Goal: Information Seeking & Learning: Check status

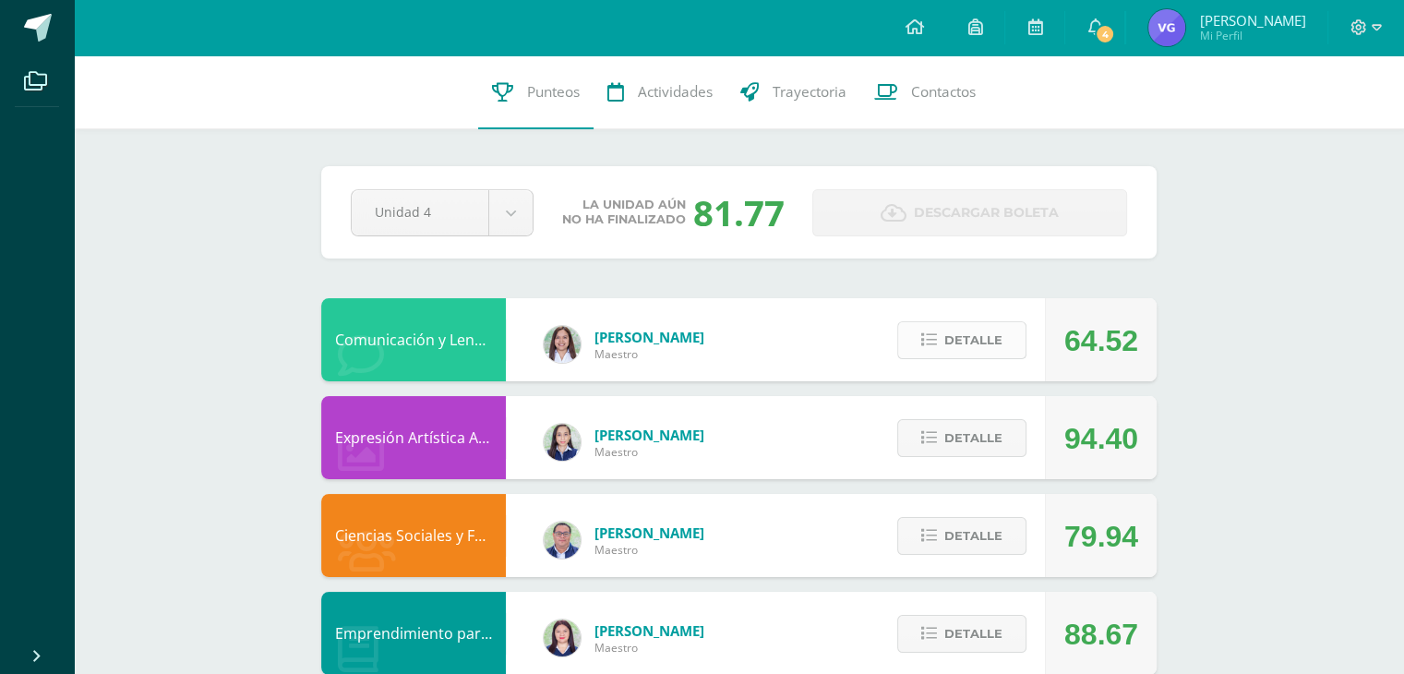
click at [989, 337] on span "Detalle" at bounding box center [973, 340] width 58 height 34
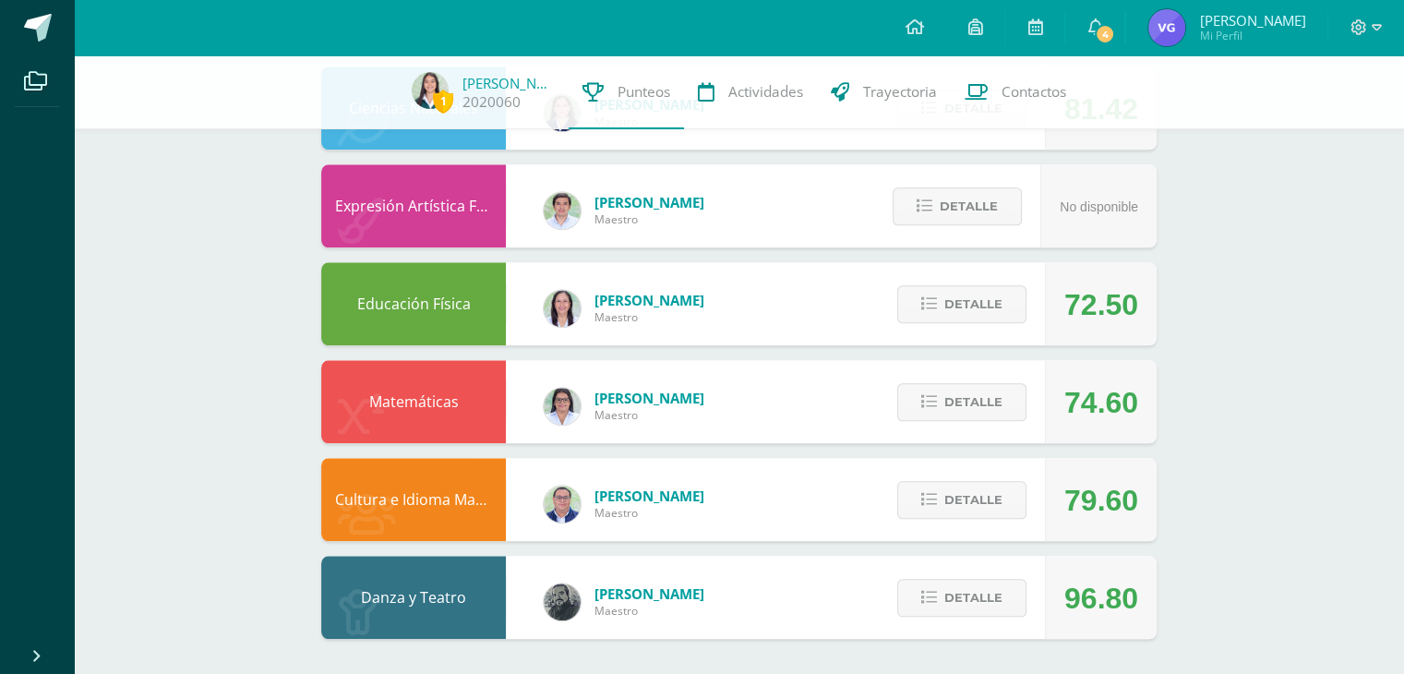
scroll to position [1860, 0]
click at [959, 300] on span "Detalle" at bounding box center [973, 305] width 58 height 34
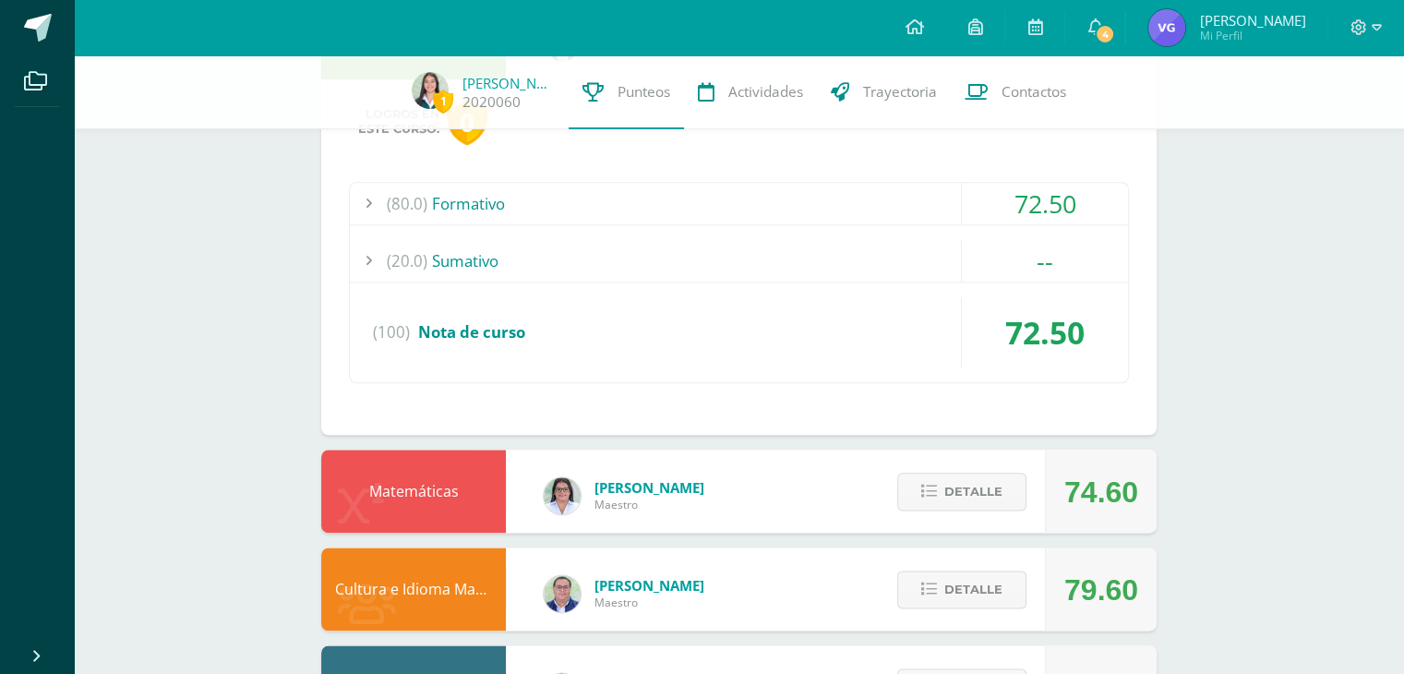
scroll to position [2215, 0]
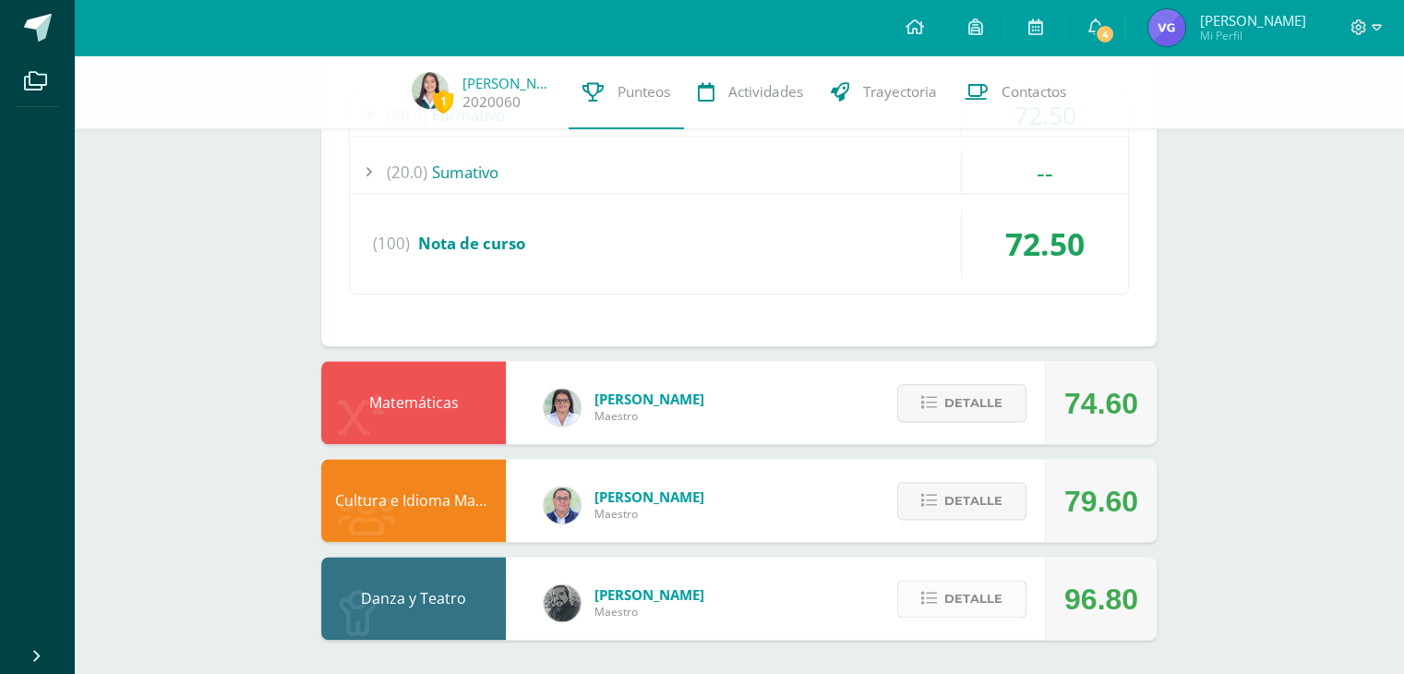
click at [941, 592] on button "Detalle" at bounding box center [961, 599] width 129 height 38
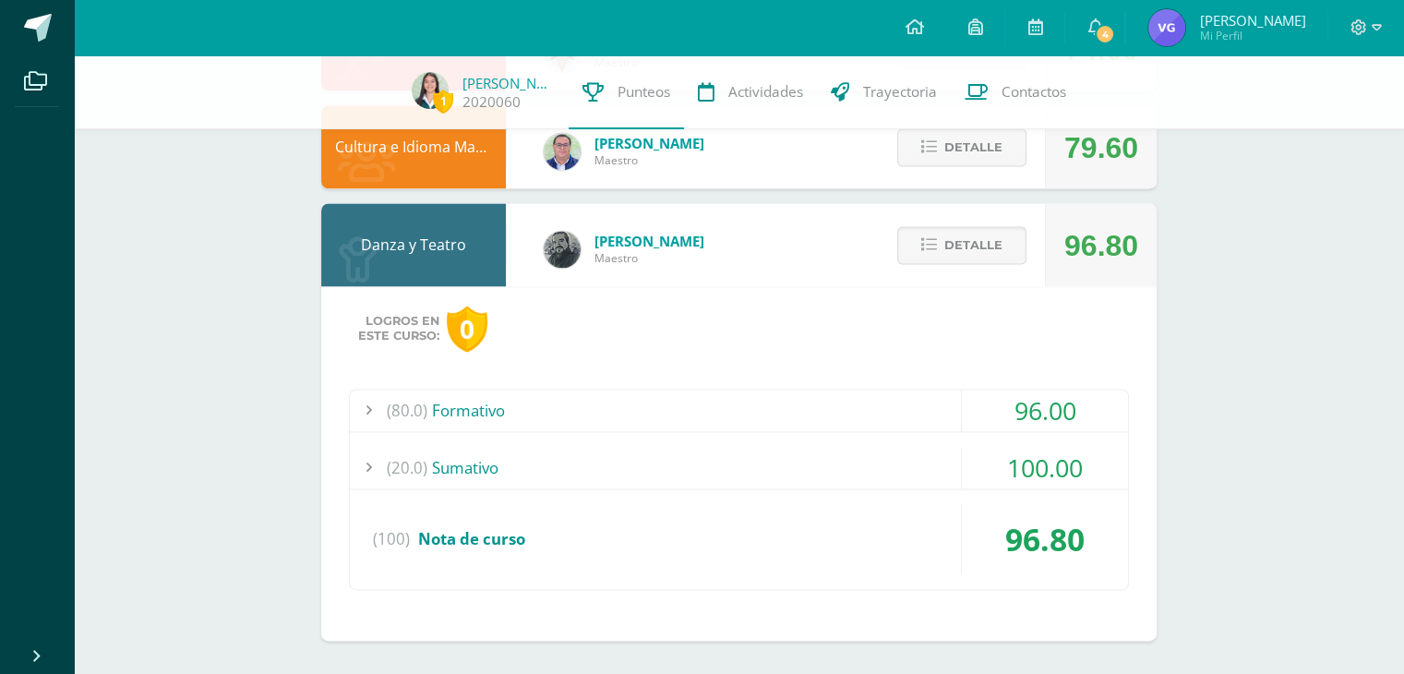
scroll to position [2296, 0]
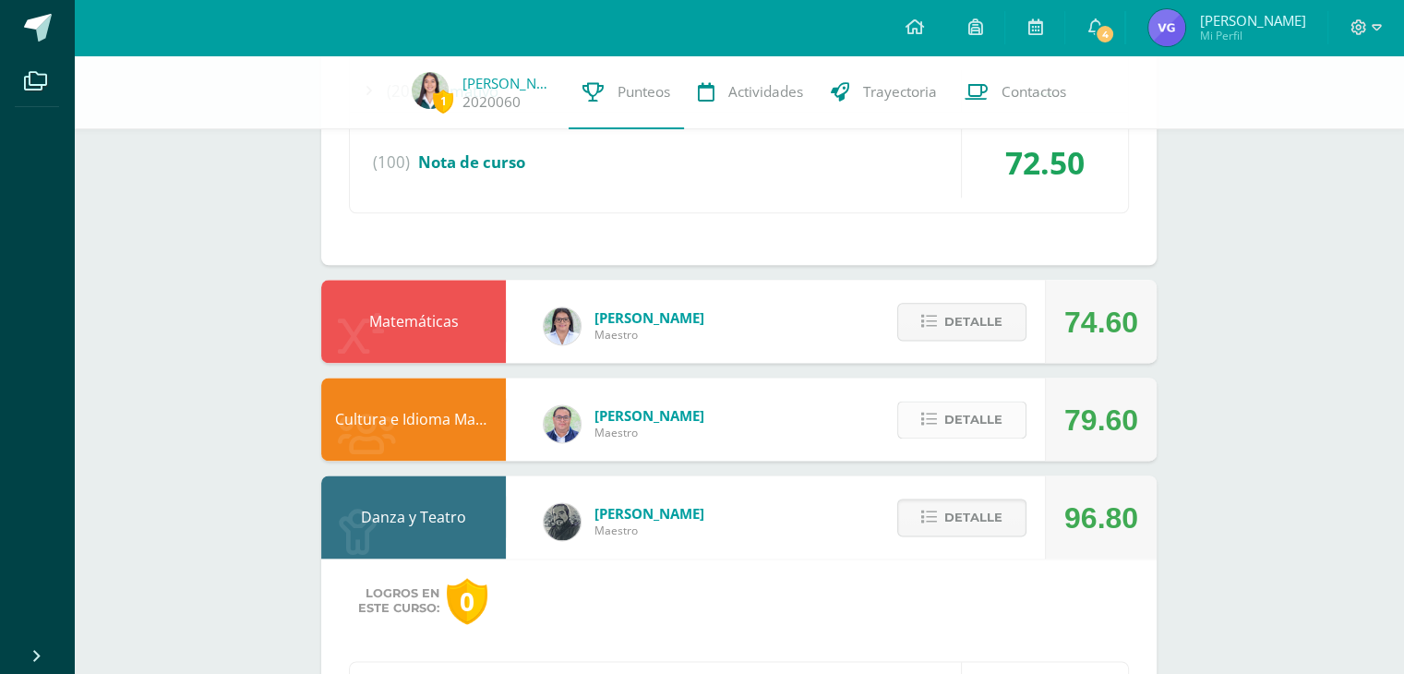
click at [990, 402] on span "Detalle" at bounding box center [973, 419] width 58 height 34
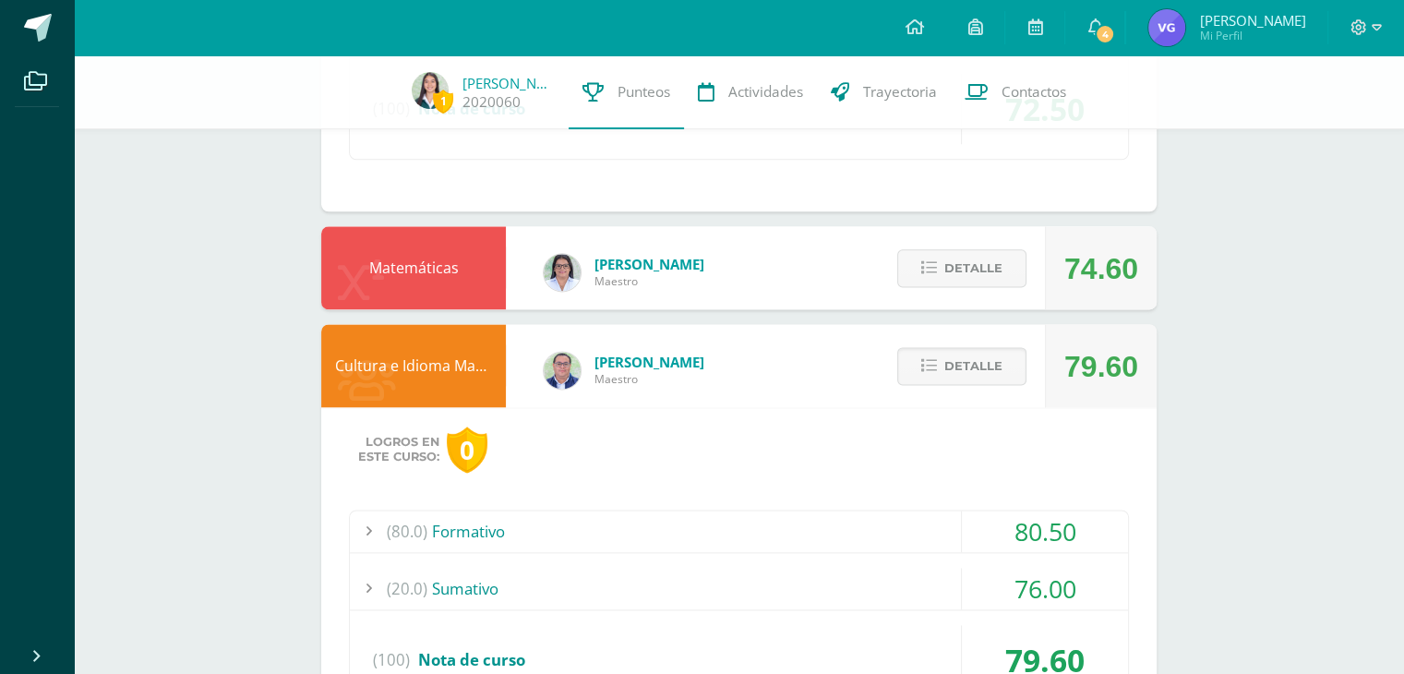
scroll to position [2285, 0]
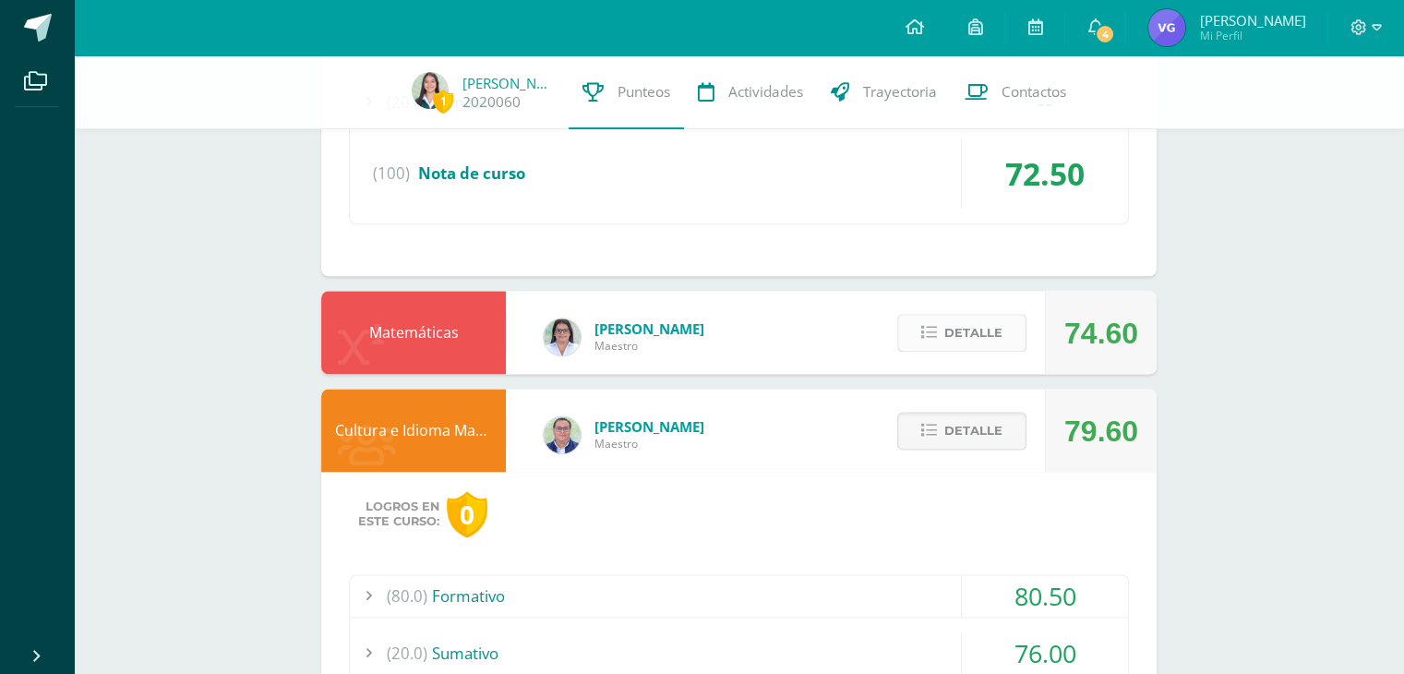
click at [966, 329] on span "Detalle" at bounding box center [973, 333] width 58 height 34
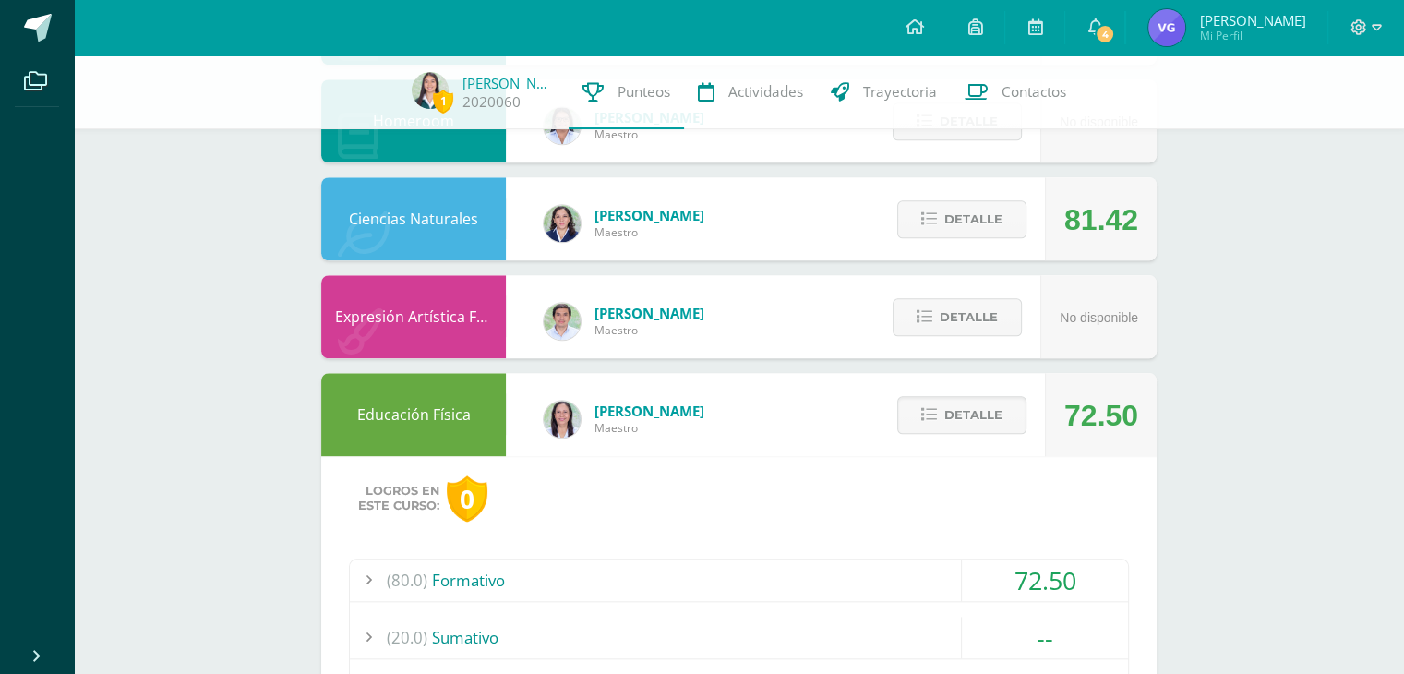
scroll to position [1748, 0]
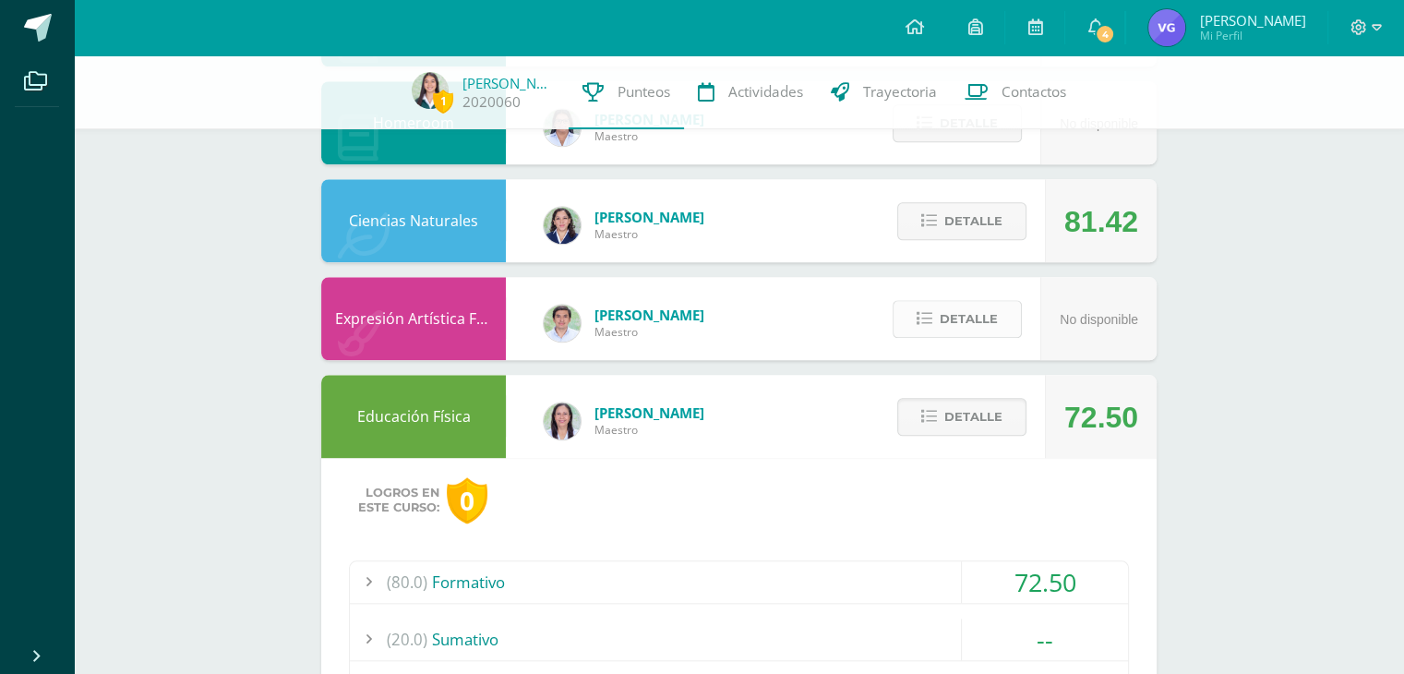
click at [965, 329] on span "Detalle" at bounding box center [969, 319] width 58 height 34
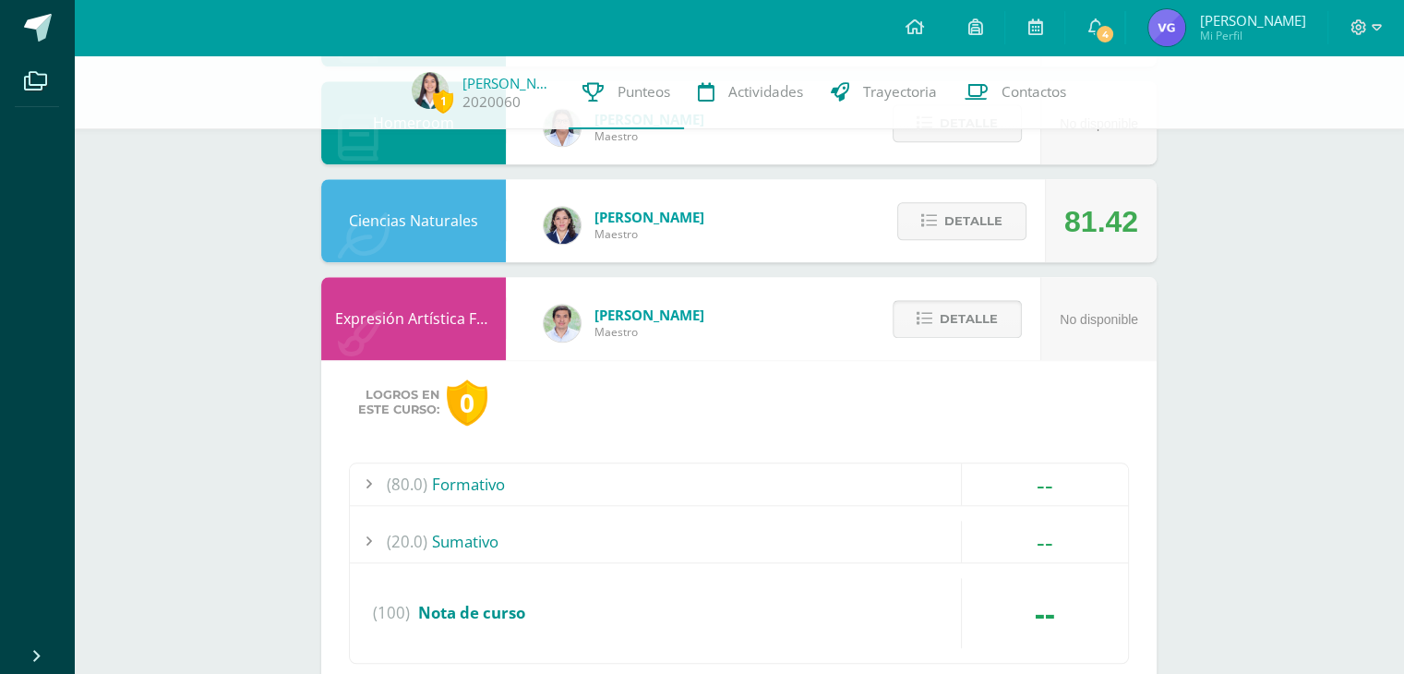
scroll to position [1610, 0]
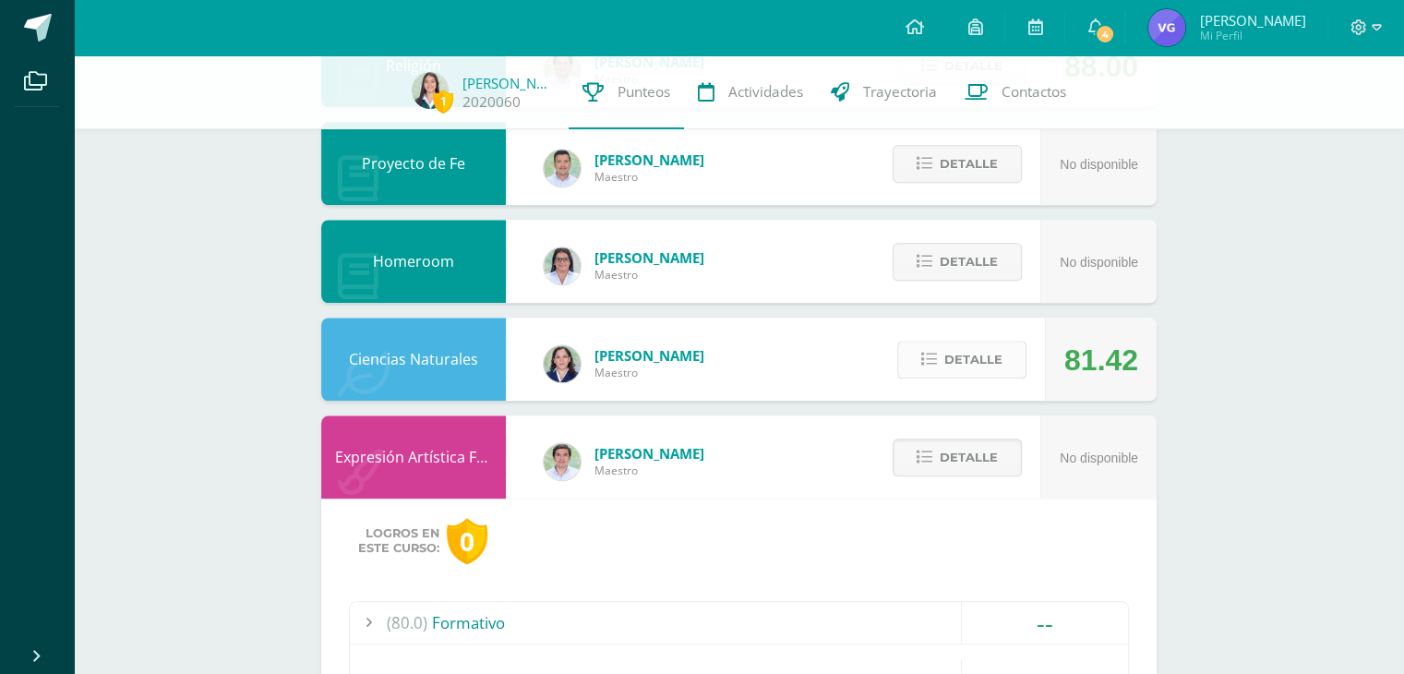
click at [964, 359] on span "Detalle" at bounding box center [973, 359] width 58 height 34
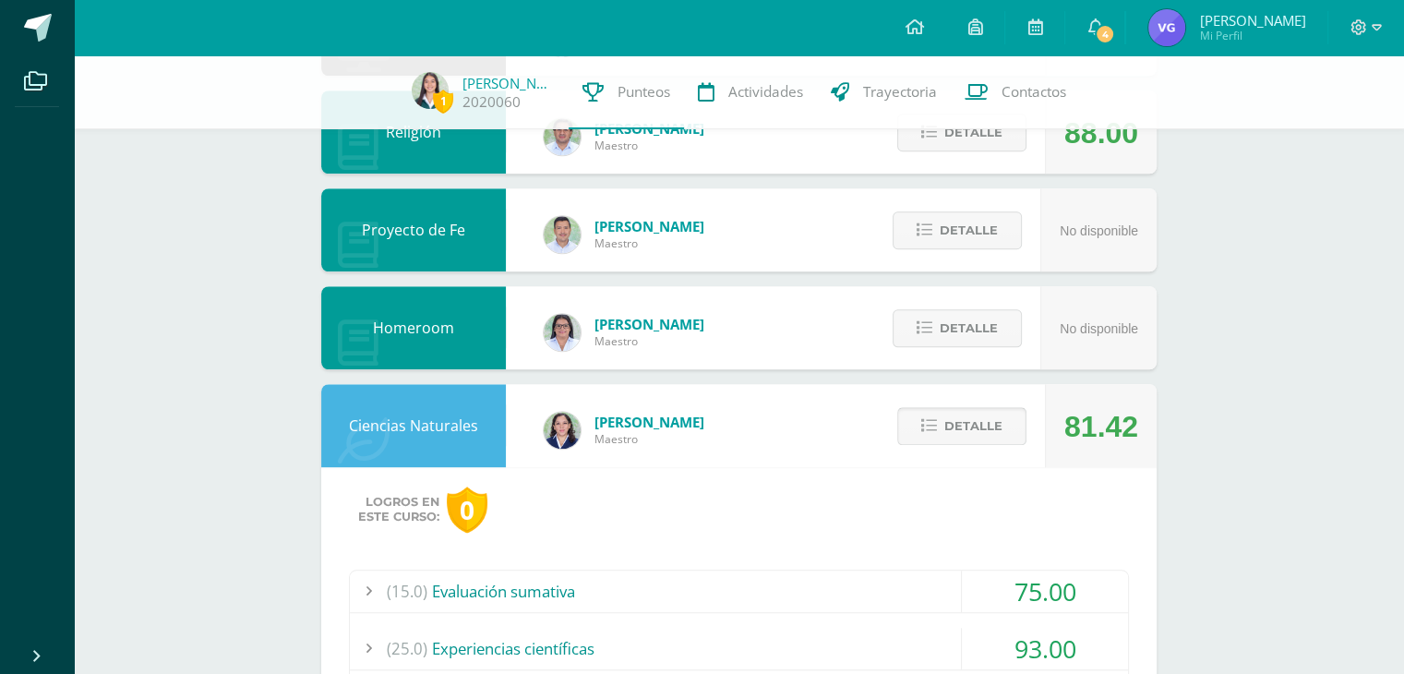
scroll to position [1416, 0]
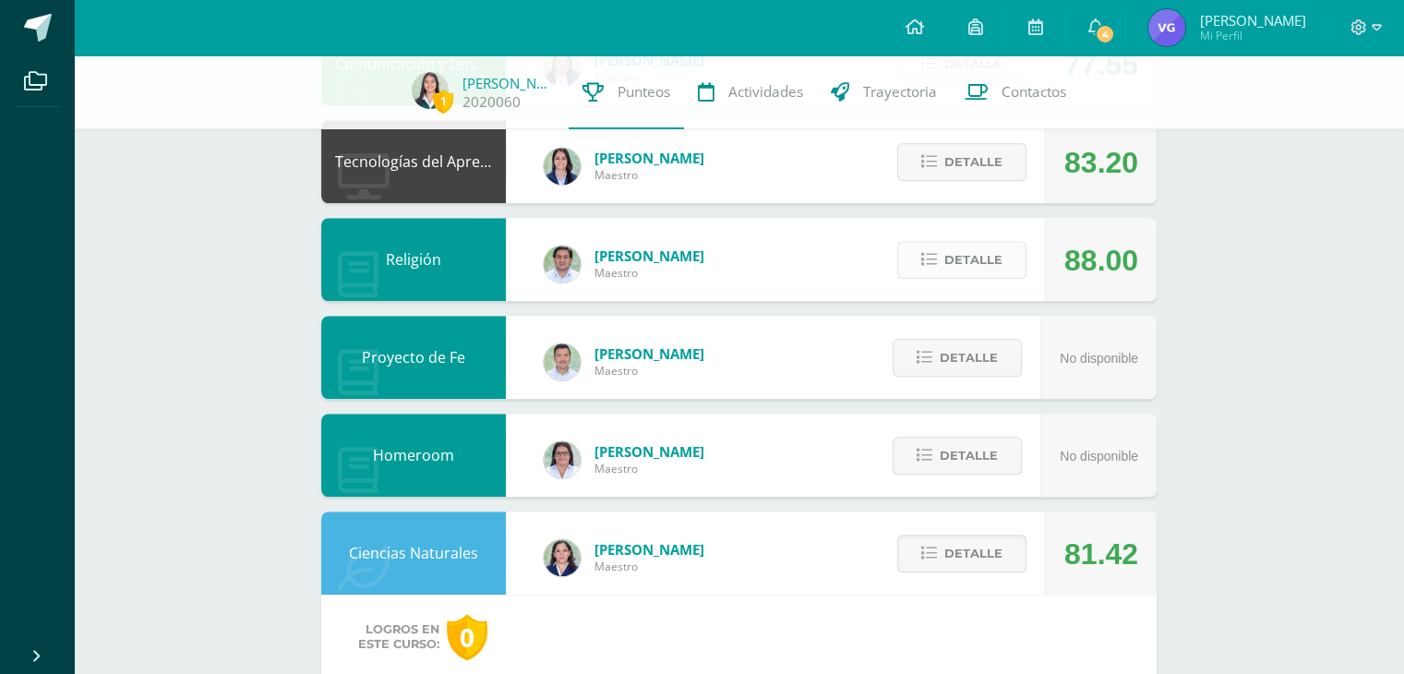
click at [966, 263] on span "Detalle" at bounding box center [973, 260] width 58 height 34
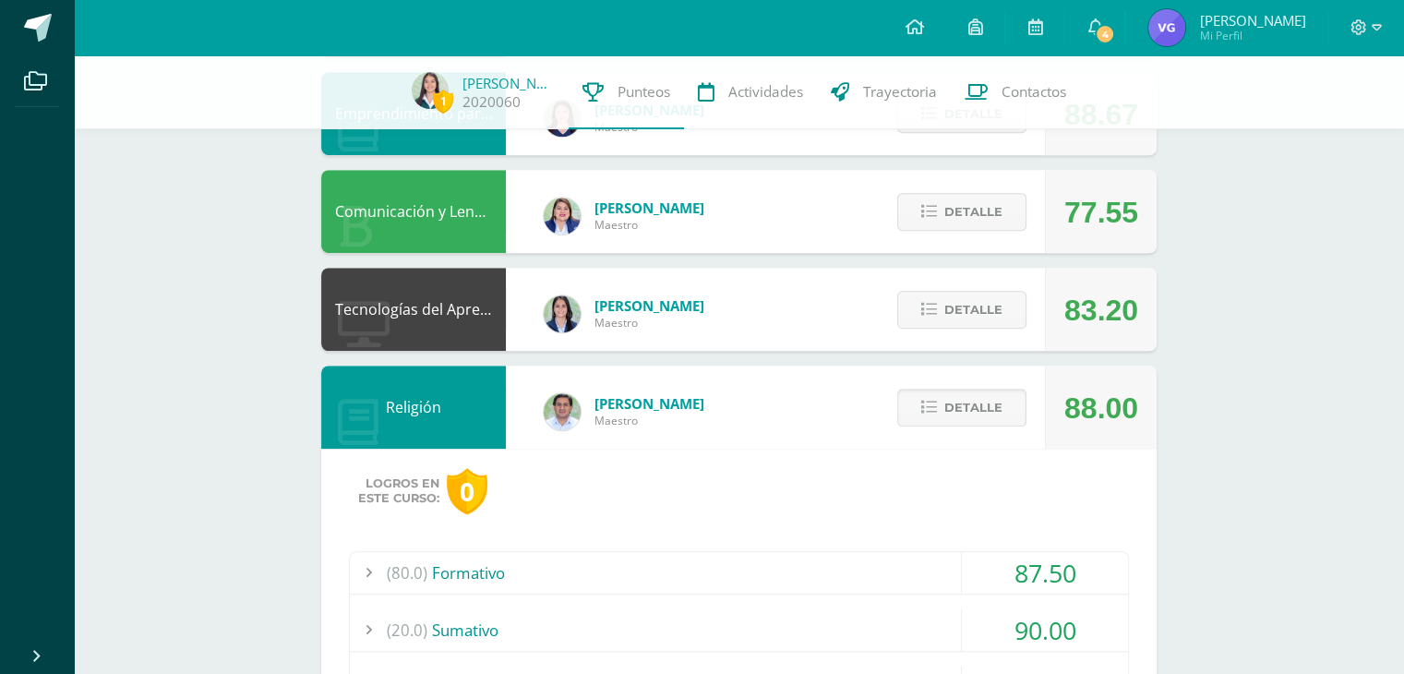
scroll to position [1266, 0]
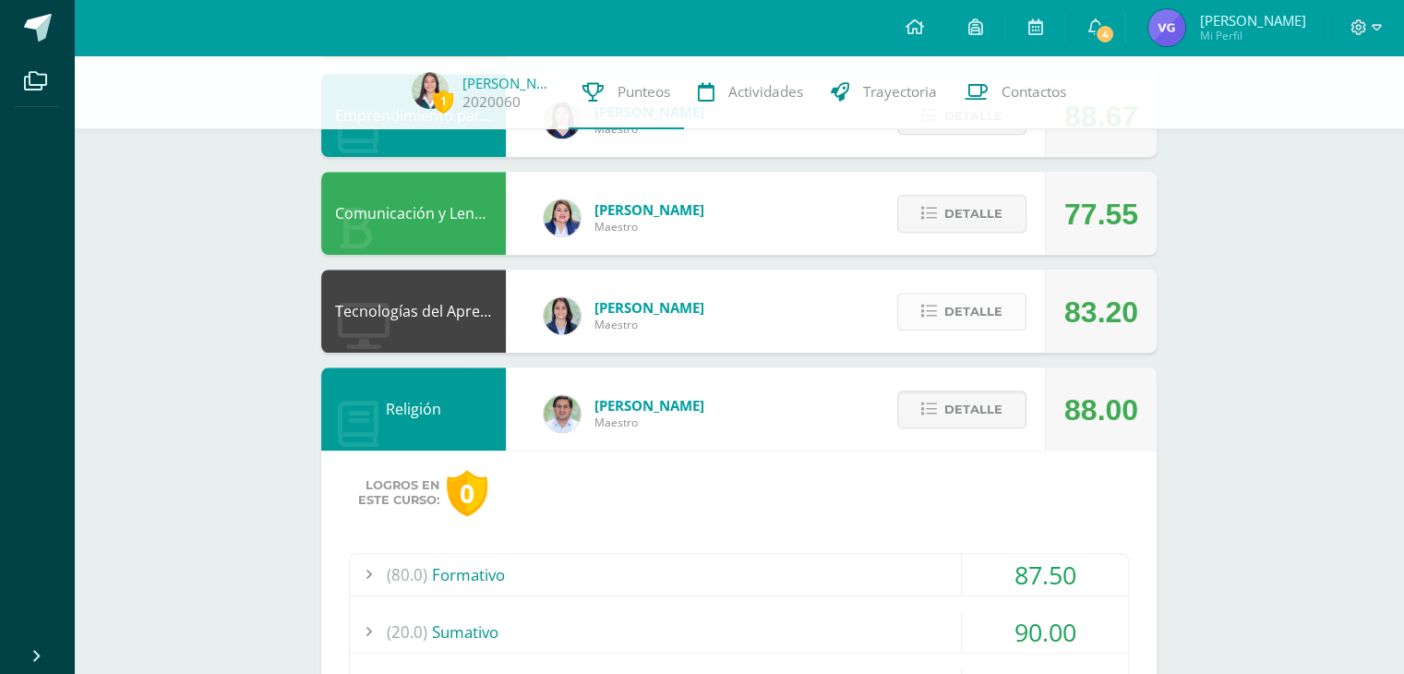
click at [964, 306] on span "Detalle" at bounding box center [973, 311] width 58 height 34
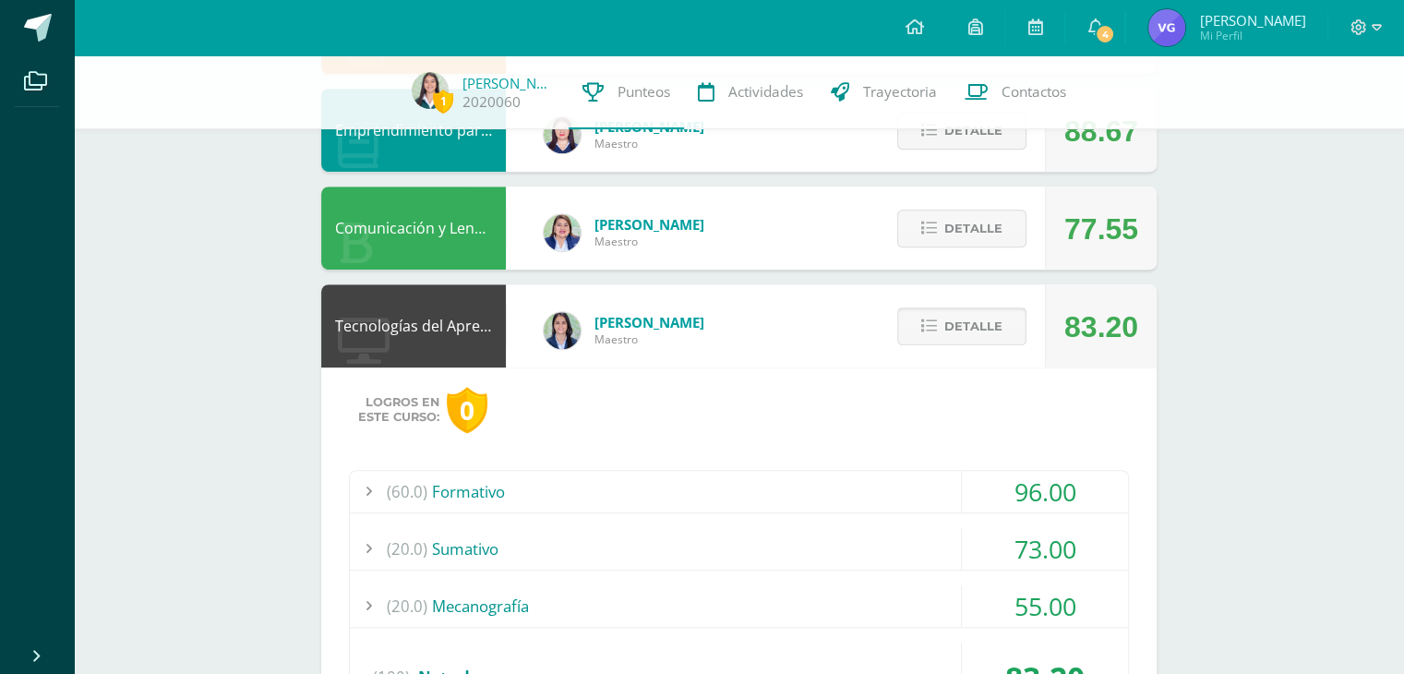
scroll to position [1174, 0]
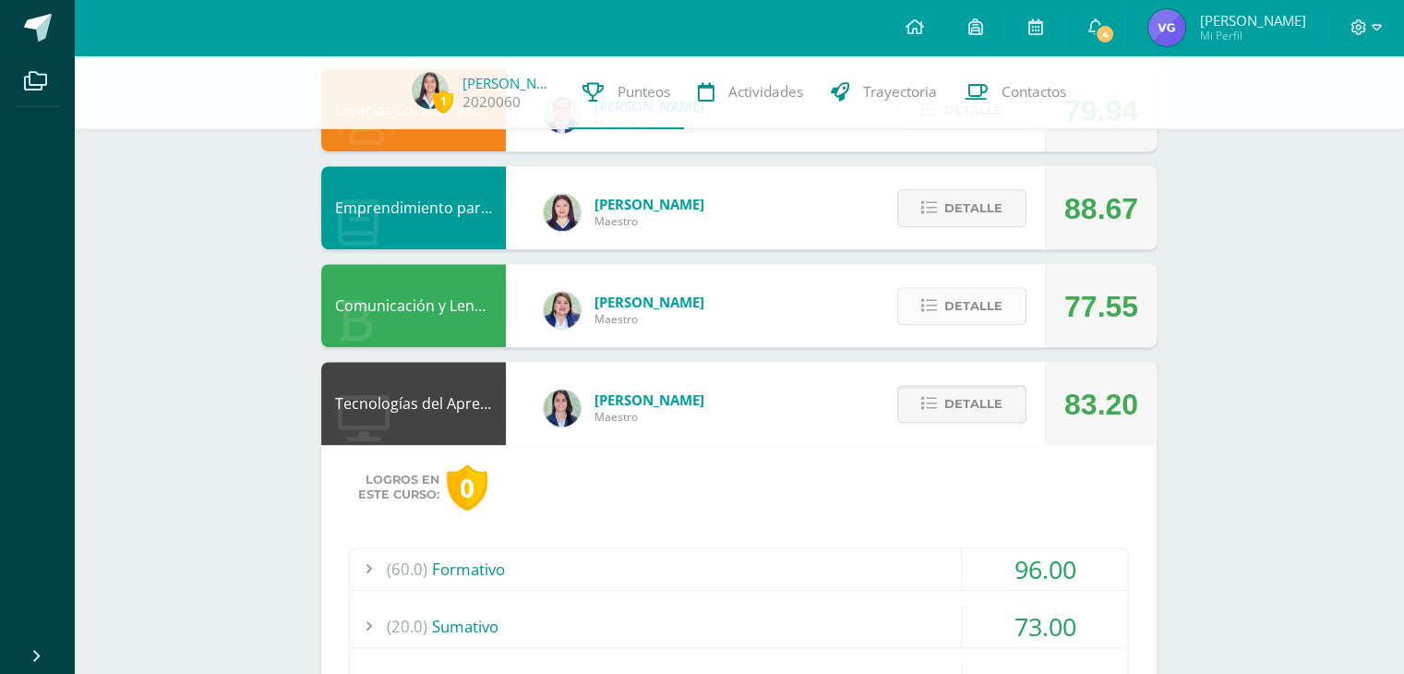
click at [963, 305] on span "Detalle" at bounding box center [973, 306] width 58 height 34
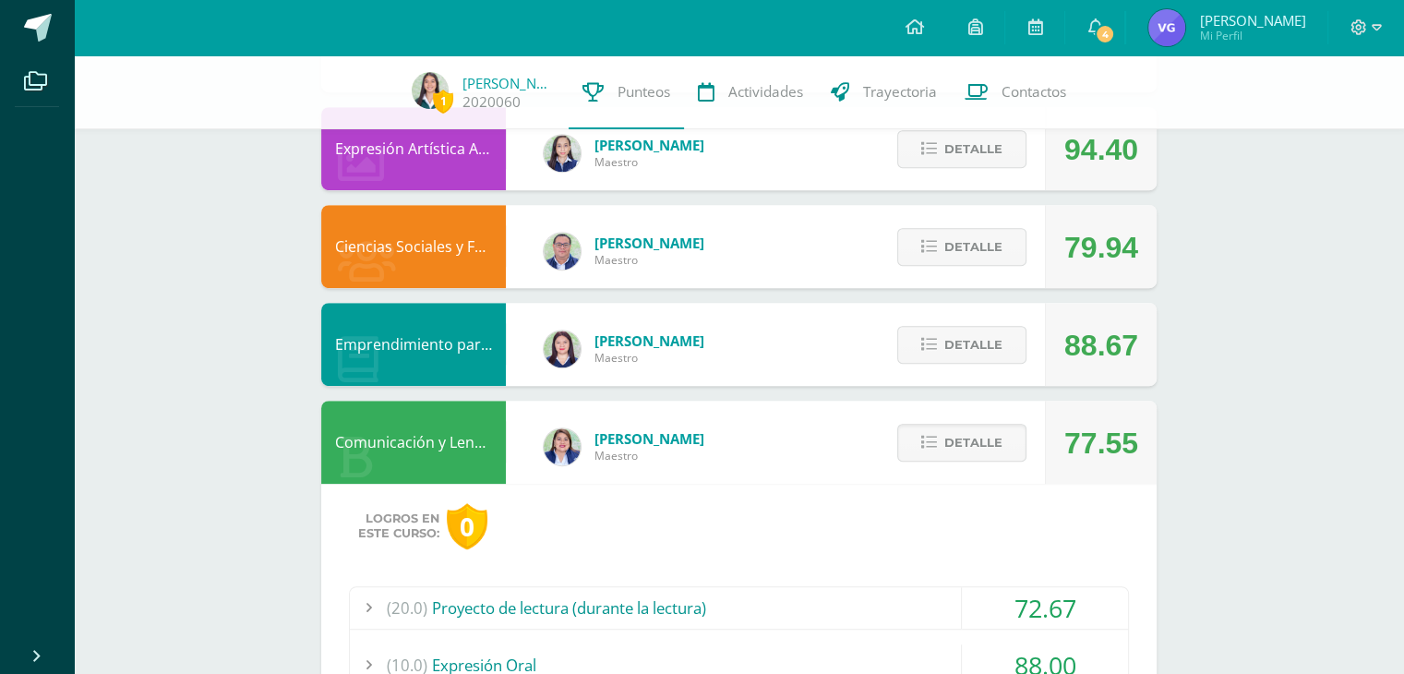
scroll to position [1039, 0]
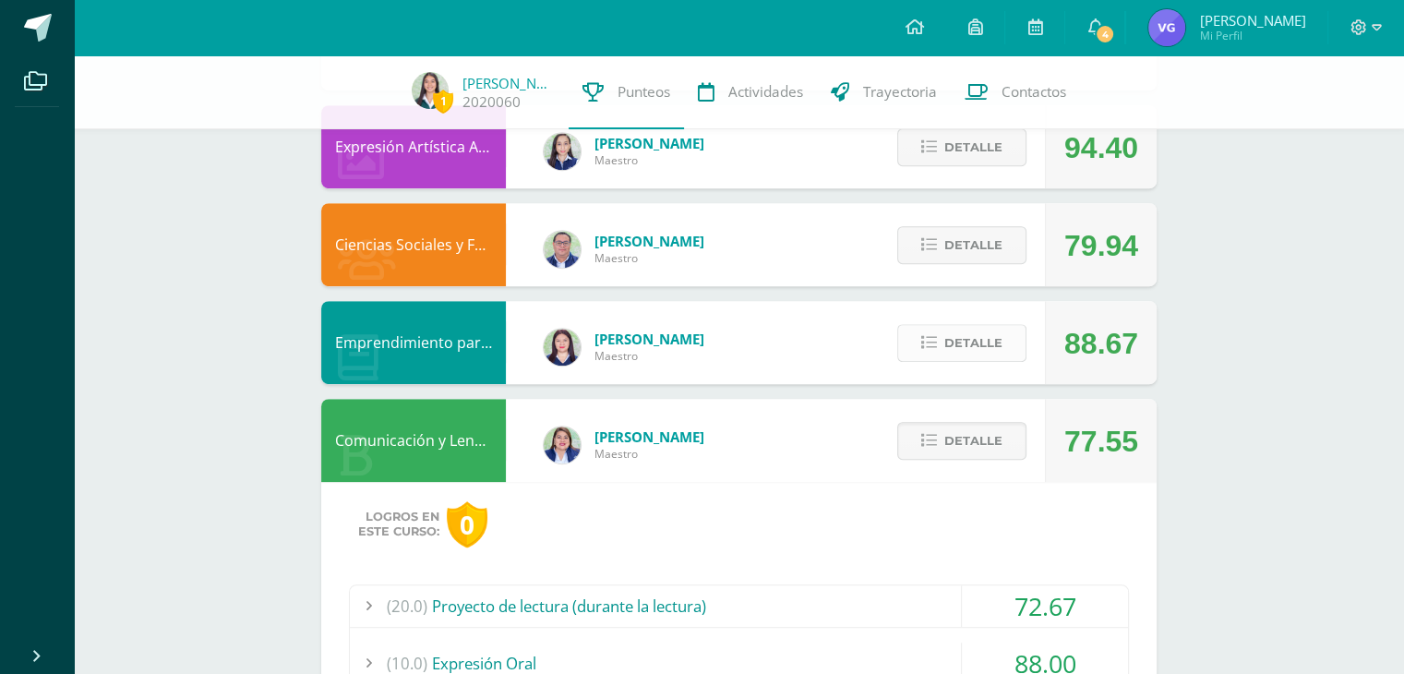
click at [941, 338] on button "Detalle" at bounding box center [961, 343] width 129 height 38
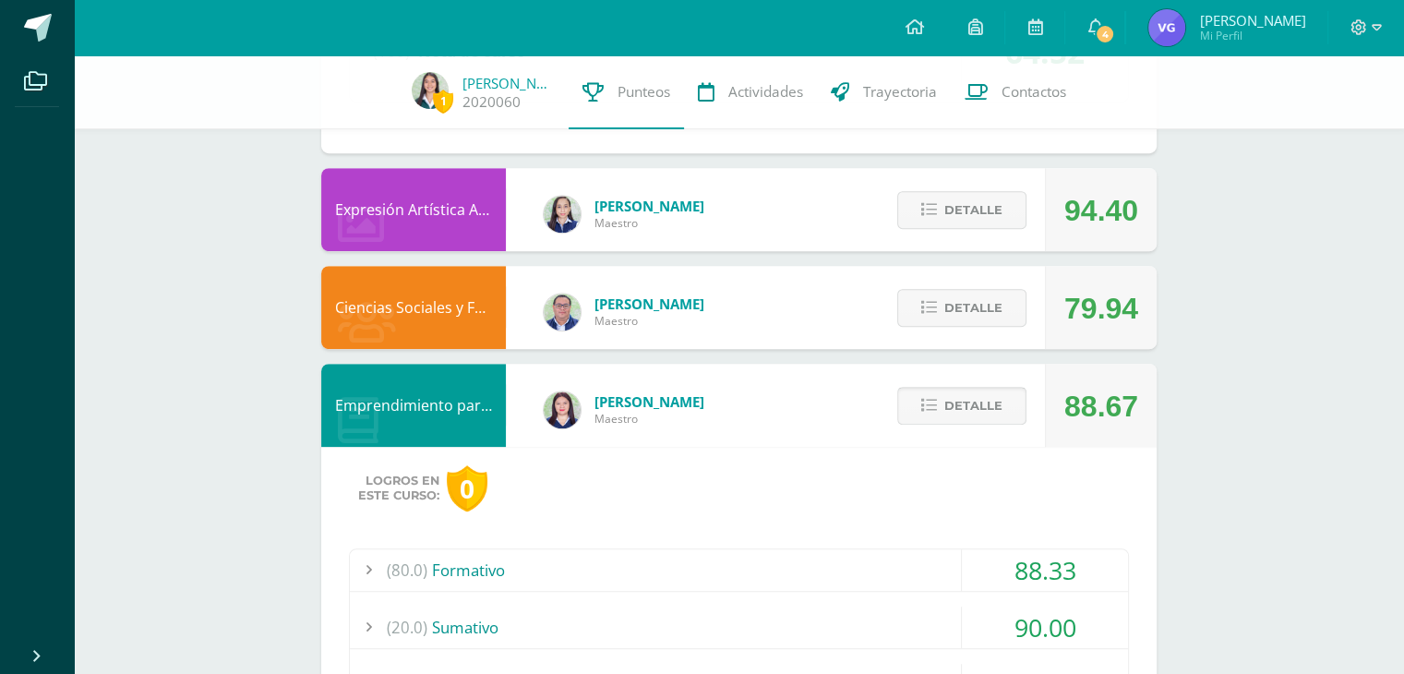
scroll to position [975, 0]
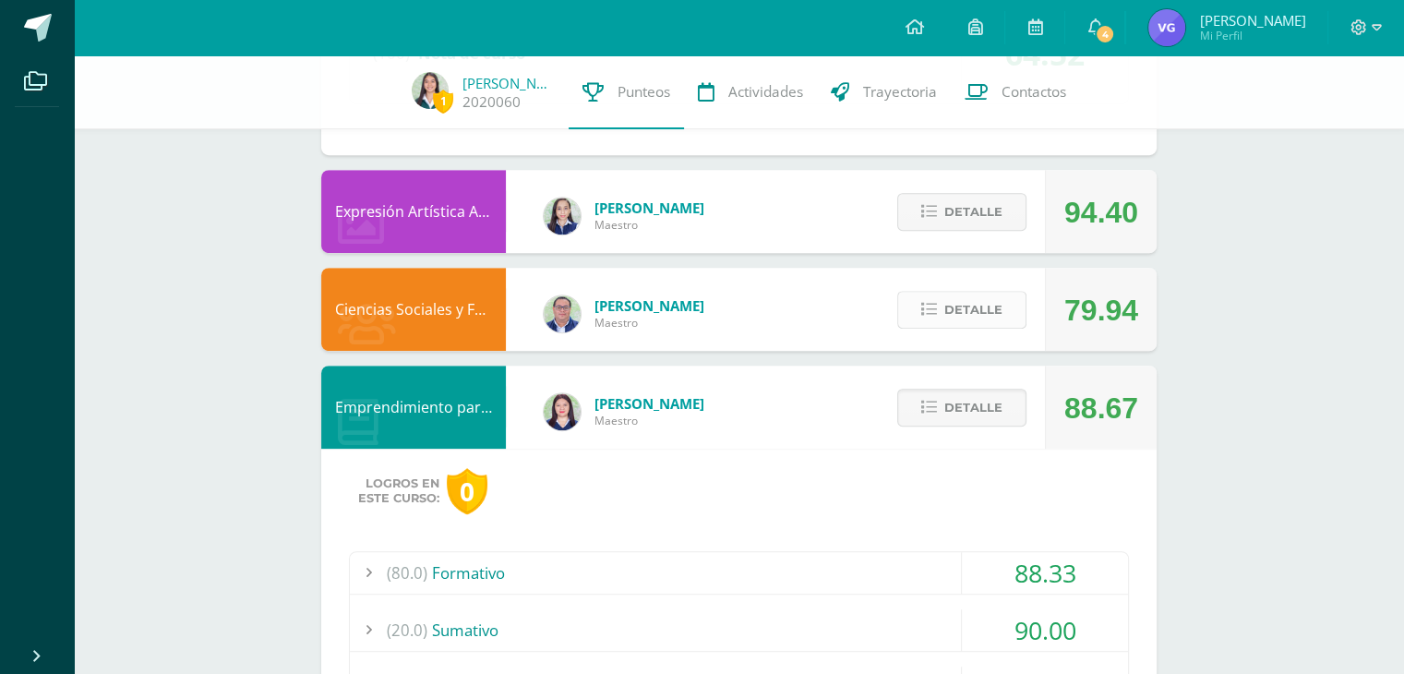
click at [941, 316] on button "Detalle" at bounding box center [961, 310] width 129 height 38
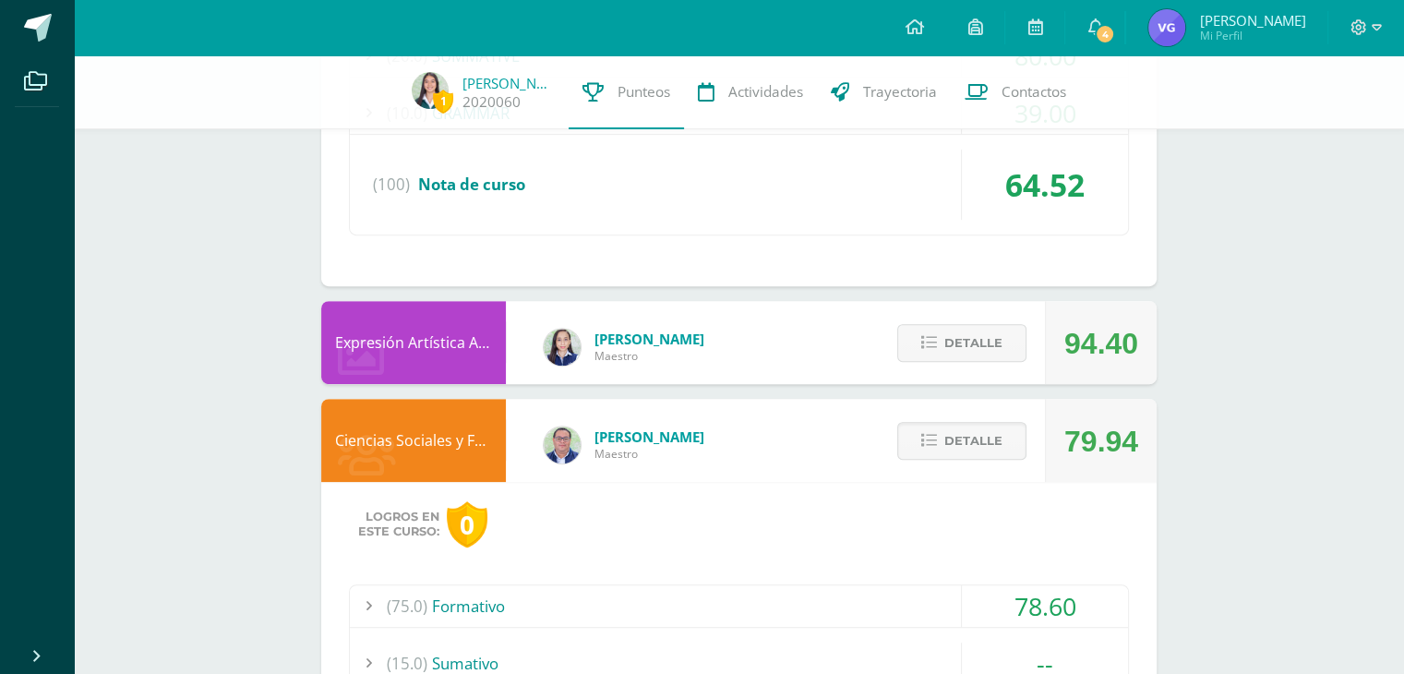
scroll to position [842, 0]
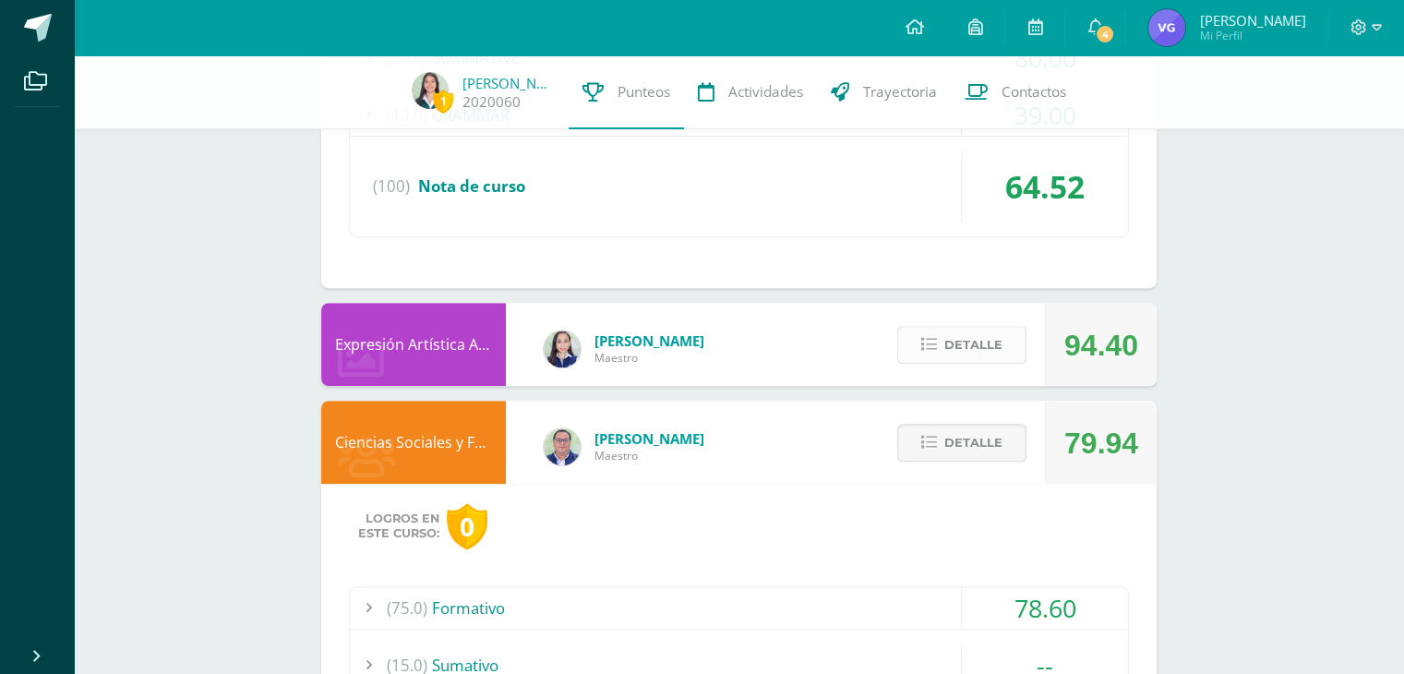
click at [990, 350] on span "Detalle" at bounding box center [973, 345] width 58 height 34
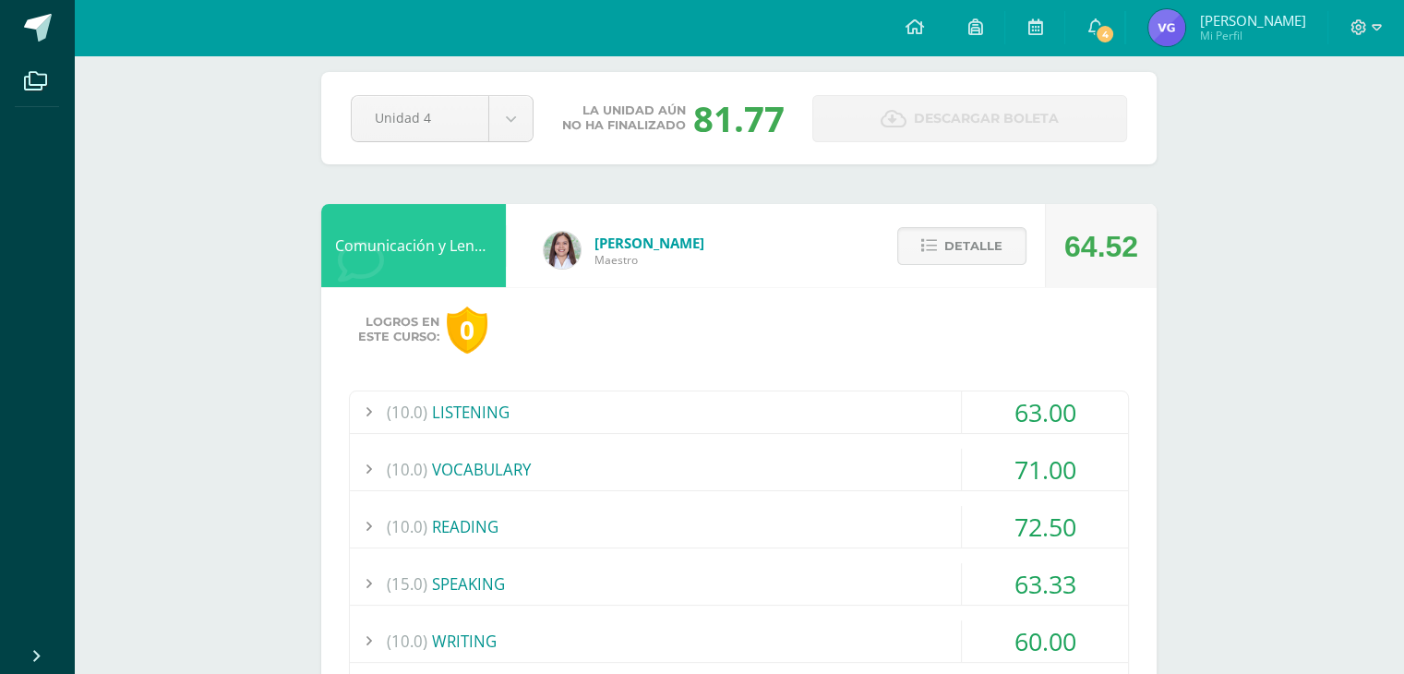
scroll to position [0, 0]
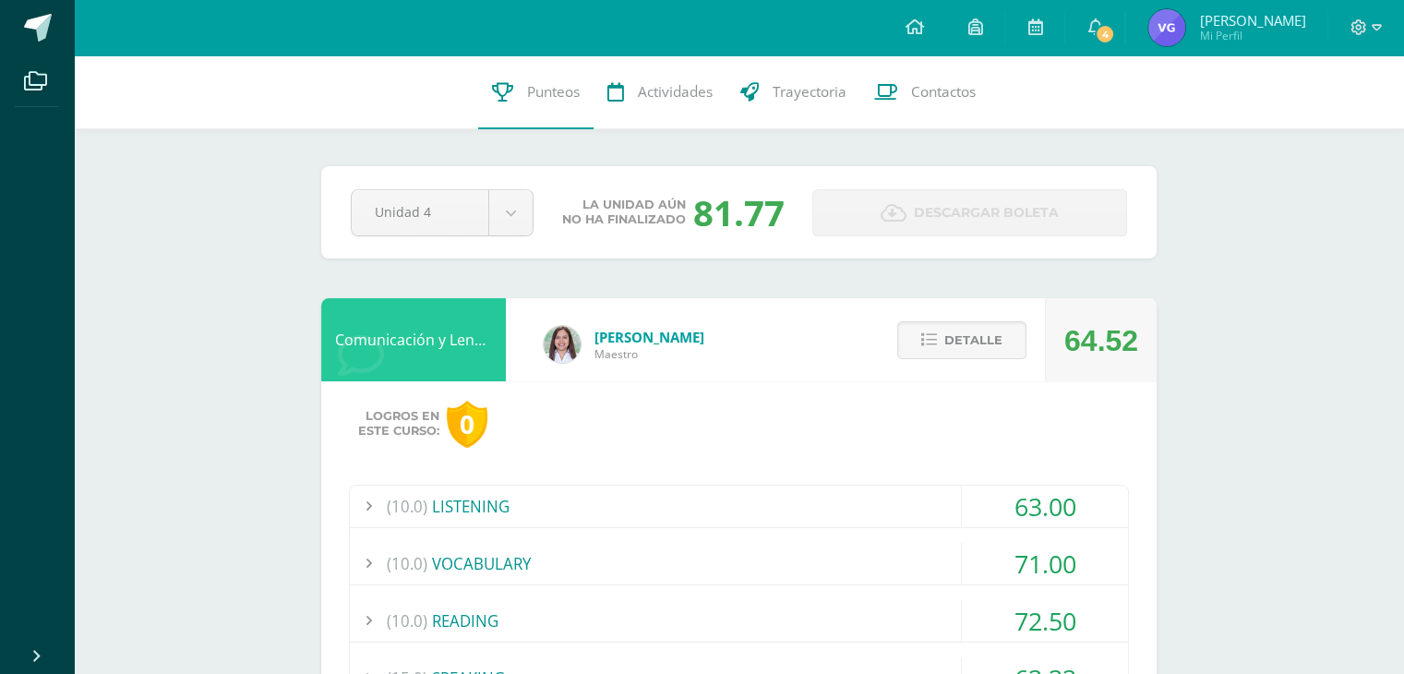
click at [1200, 28] on span "Victor Roberto Mi Perfil" at bounding box center [1226, 27] width 164 height 37
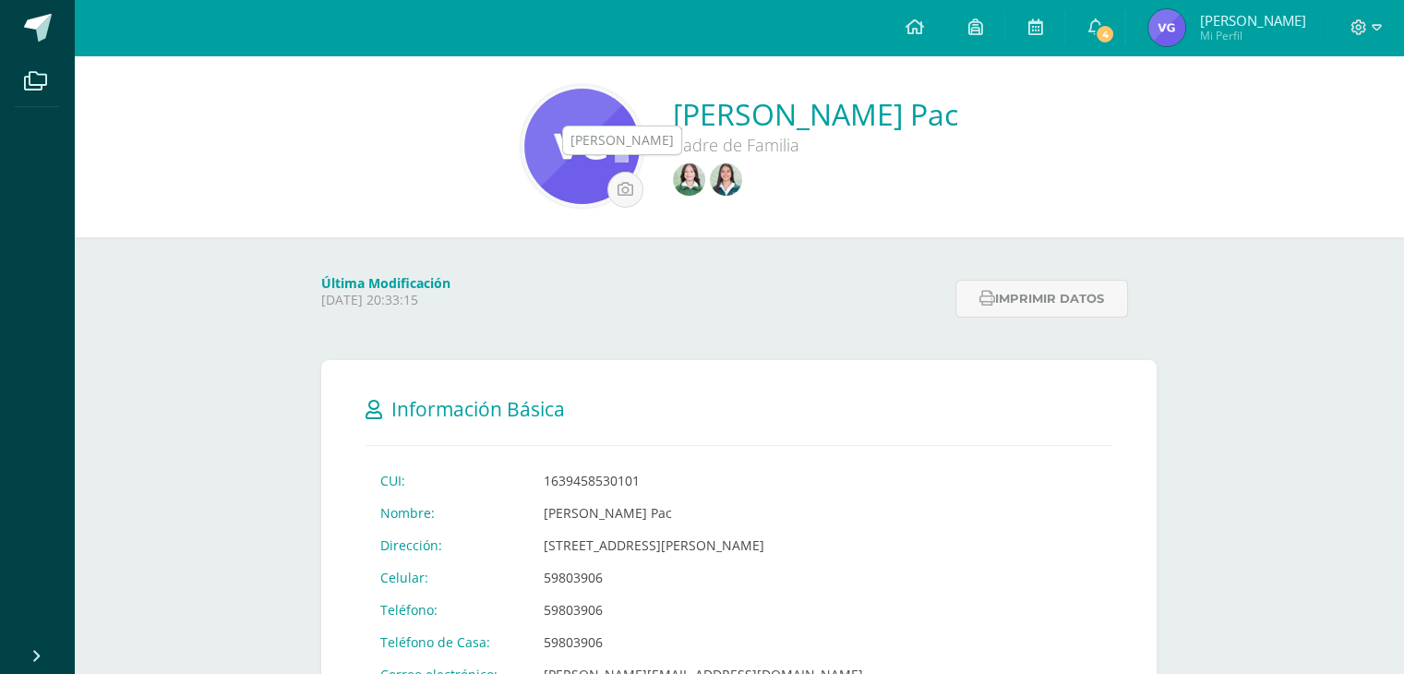
click at [673, 178] on img at bounding box center [689, 179] width 32 height 32
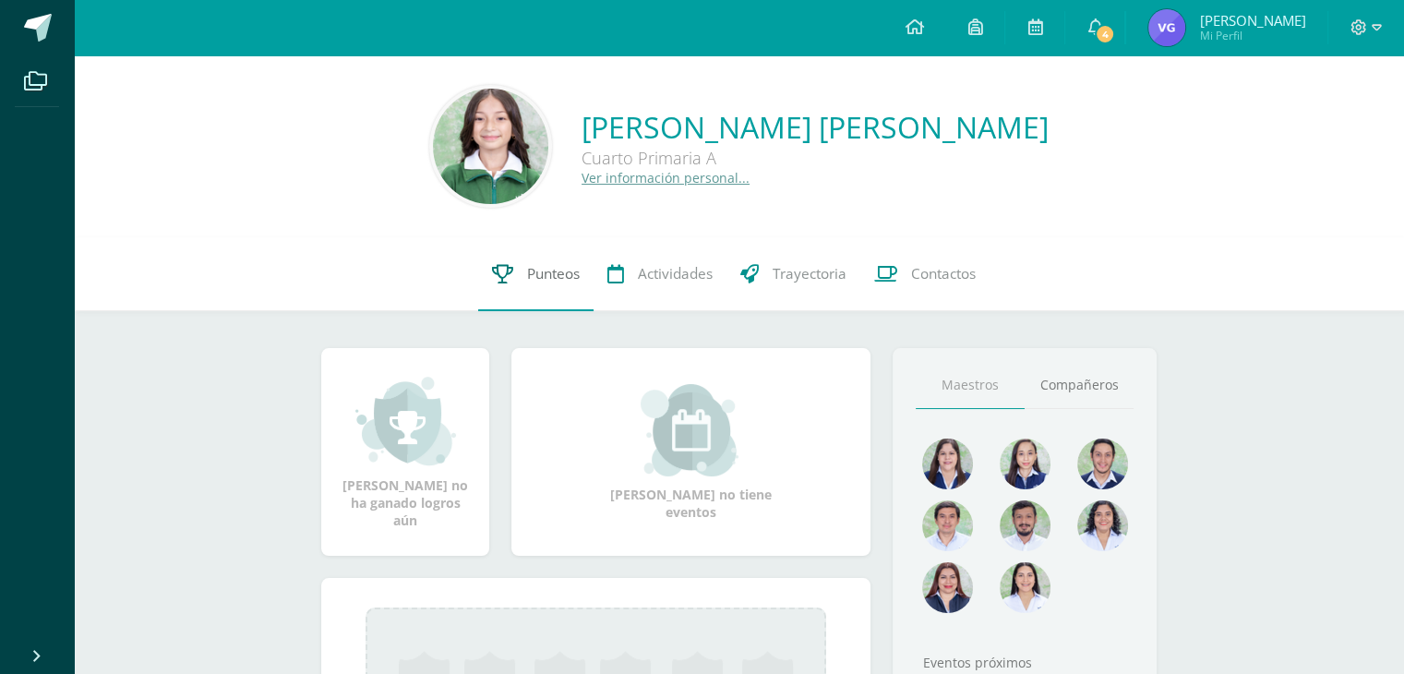
click at [567, 290] on link "Punteos" at bounding box center [535, 274] width 115 height 74
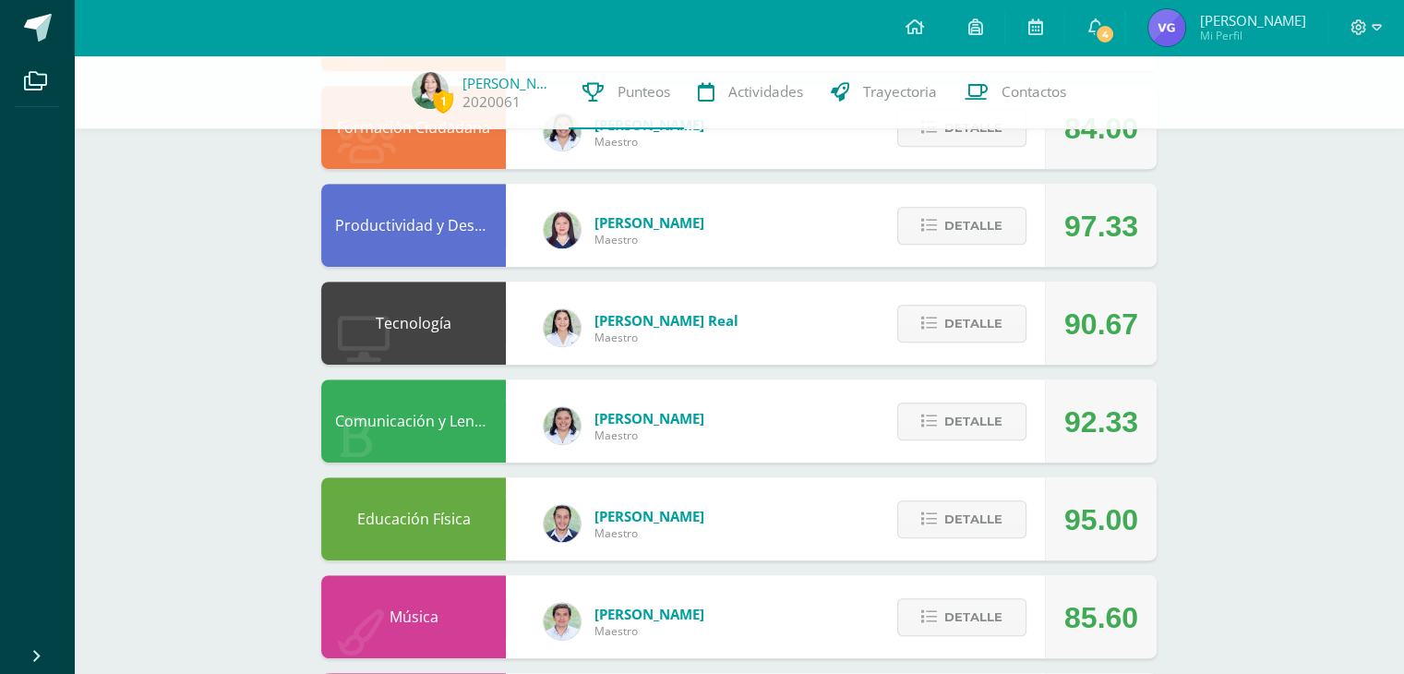
scroll to position [1009, 0]
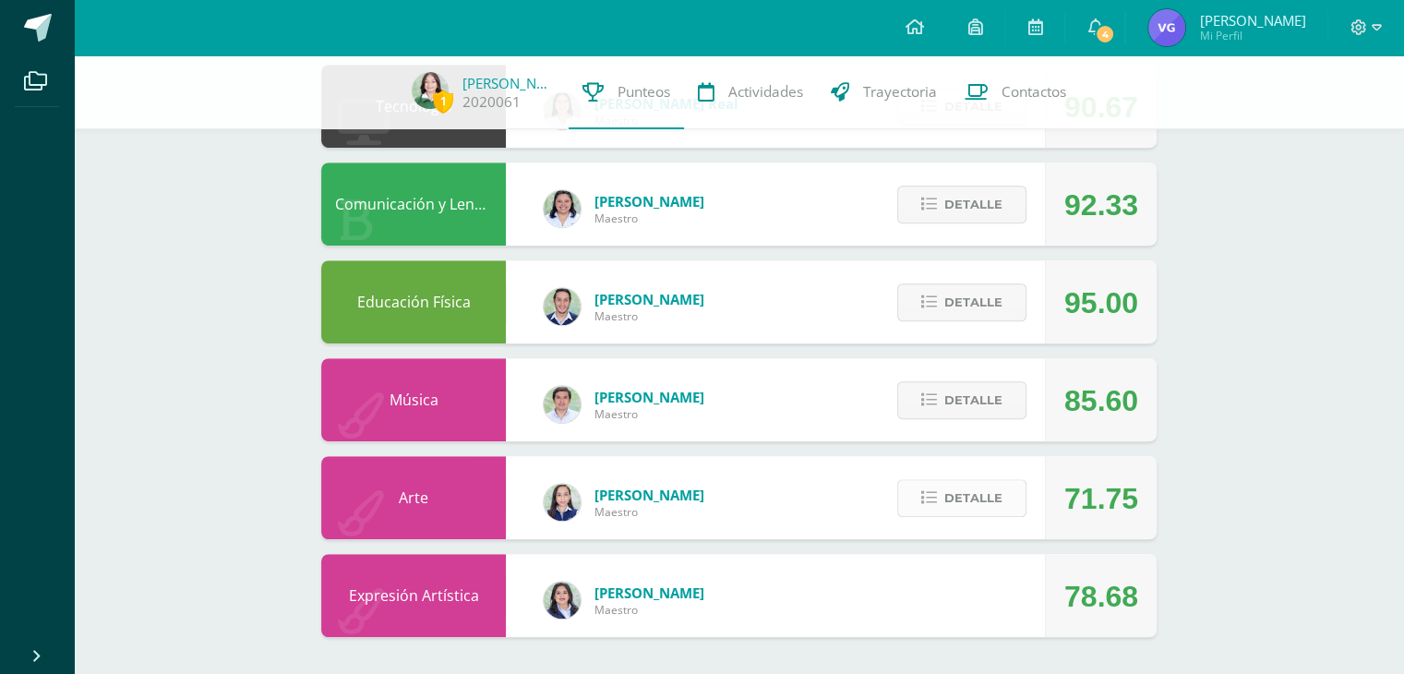
click at [973, 497] on span "Detalle" at bounding box center [973, 498] width 58 height 34
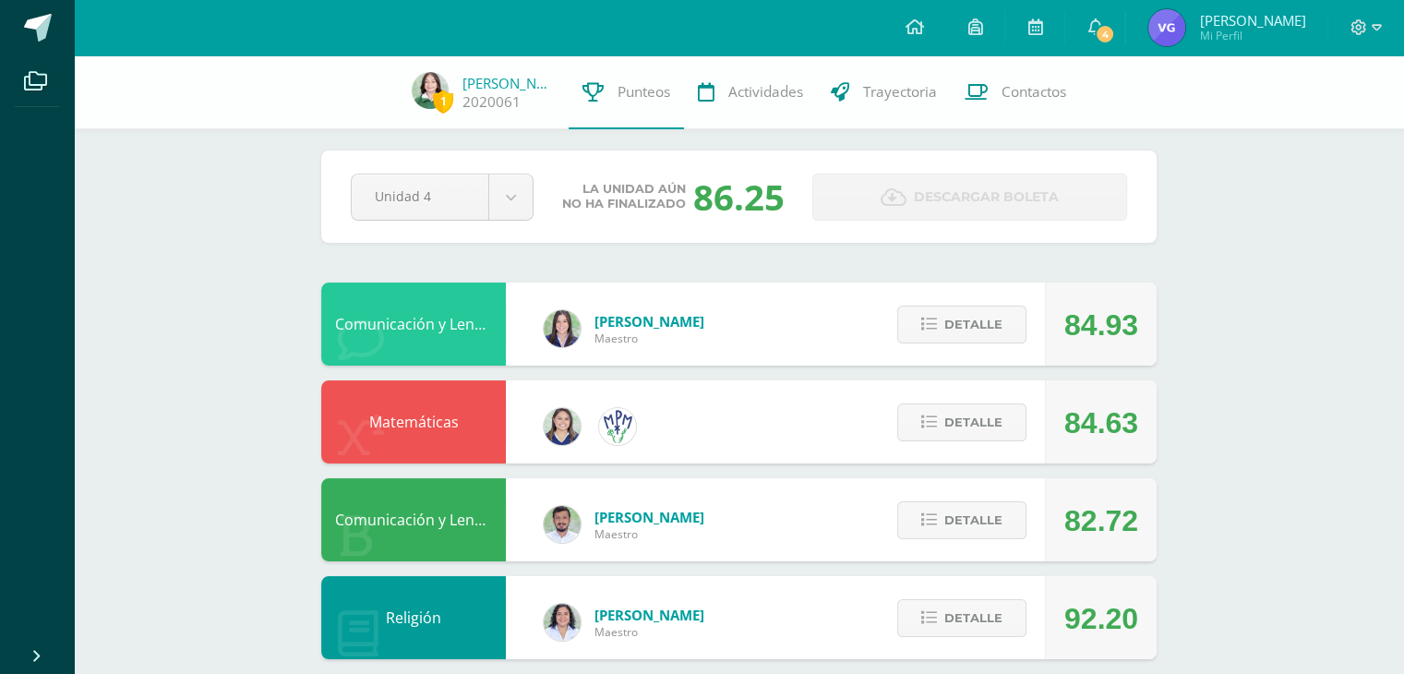
scroll to position [0, 0]
